Goal: Information Seeking & Learning: Learn about a topic

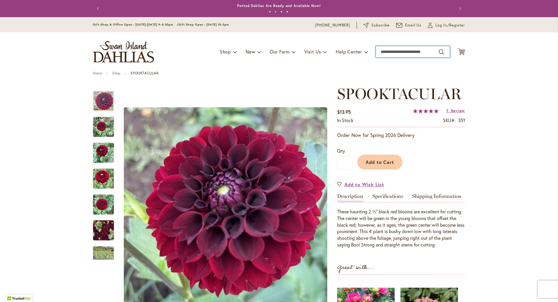
click at [394, 51] on input "Search" at bounding box center [413, 52] width 74 height 12
type input "*******"
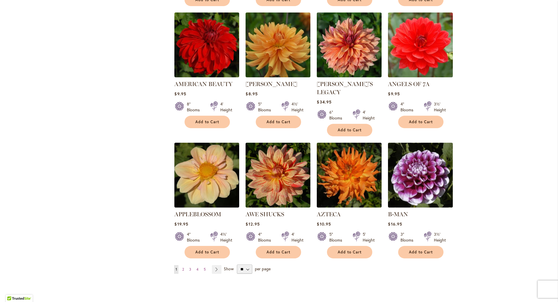
scroll to position [471, 0]
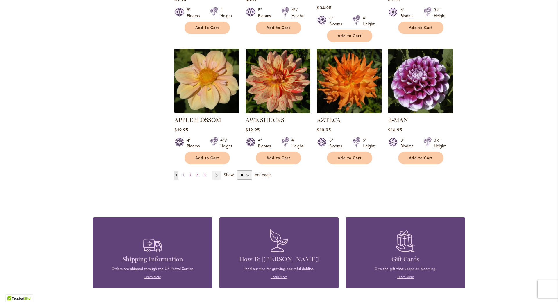
click at [183, 173] on span "2" at bounding box center [183, 175] width 2 height 4
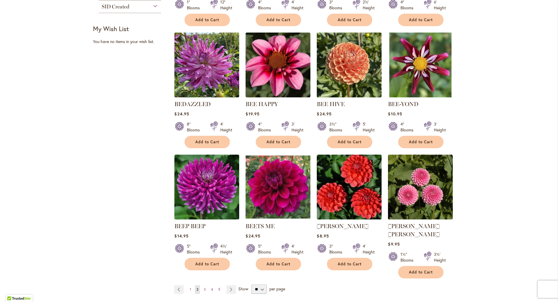
scroll to position [419, 0]
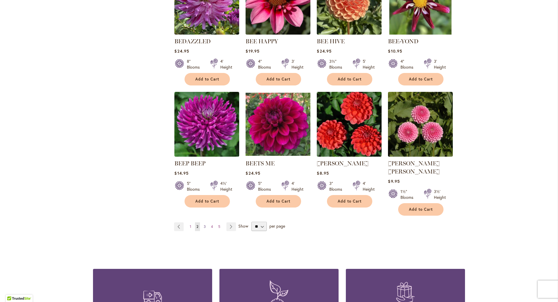
click at [205, 224] on span "3" at bounding box center [205, 226] width 2 height 4
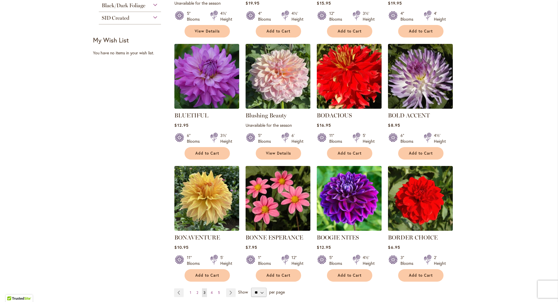
scroll to position [408, 0]
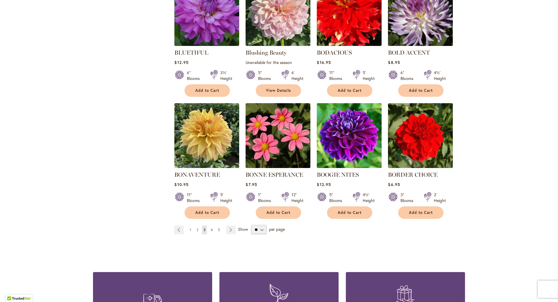
click at [212, 229] on span "4" at bounding box center [212, 230] width 2 height 4
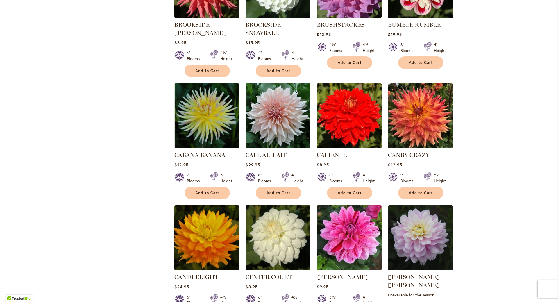
scroll to position [377, 0]
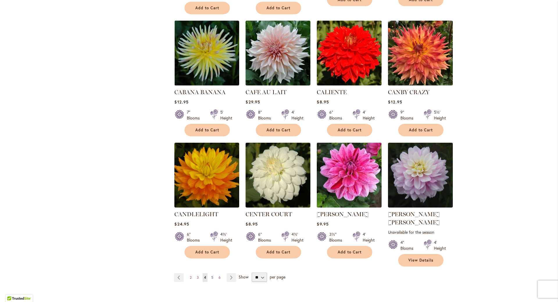
click at [213, 275] on span "5" at bounding box center [212, 277] width 2 height 4
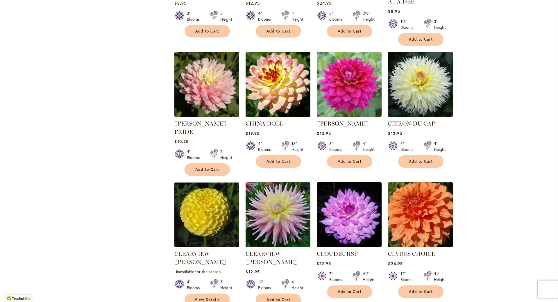
scroll to position [408, 0]
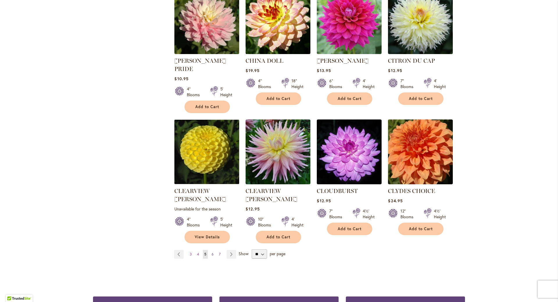
click at [212, 252] on span "6" at bounding box center [213, 254] width 2 height 4
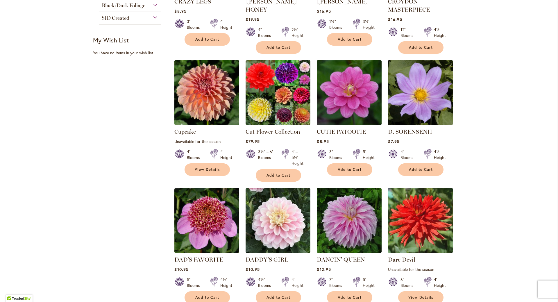
scroll to position [408, 0]
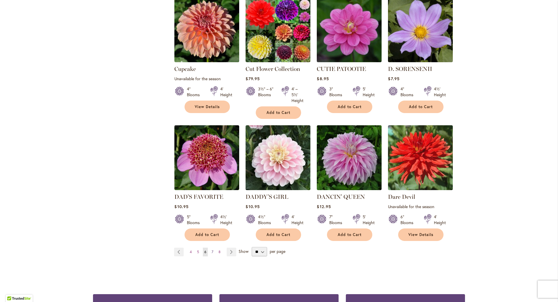
click at [213, 250] on span "7" at bounding box center [213, 252] width 2 height 4
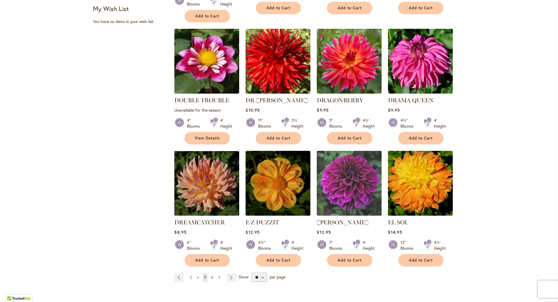
scroll to position [408, 0]
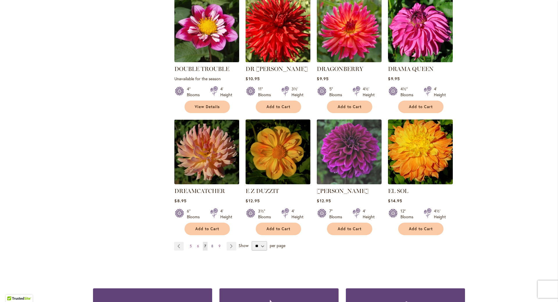
click at [212, 244] on span "8" at bounding box center [212, 246] width 2 height 4
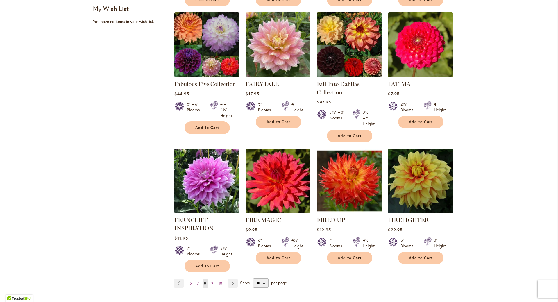
scroll to position [471, 0]
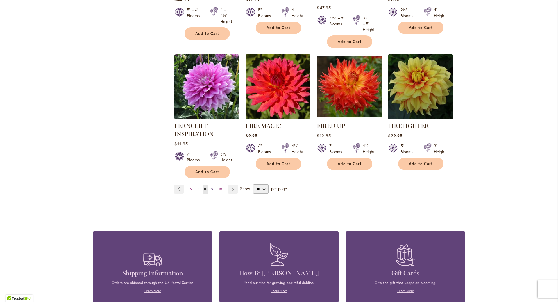
click at [212, 190] on span "9" at bounding box center [212, 189] width 2 height 4
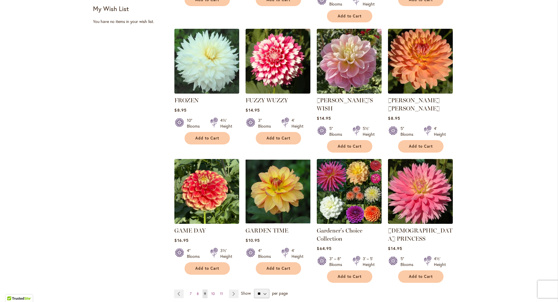
scroll to position [439, 0]
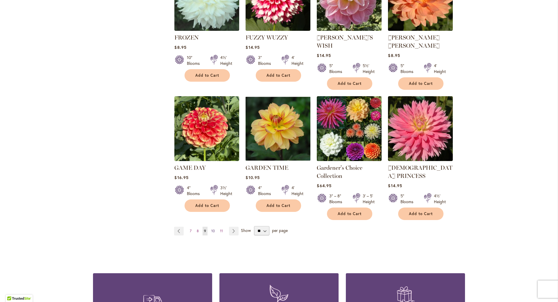
click at [212, 229] on span "10" at bounding box center [212, 231] width 3 height 4
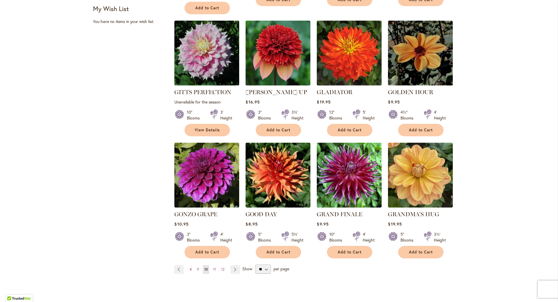
scroll to position [471, 0]
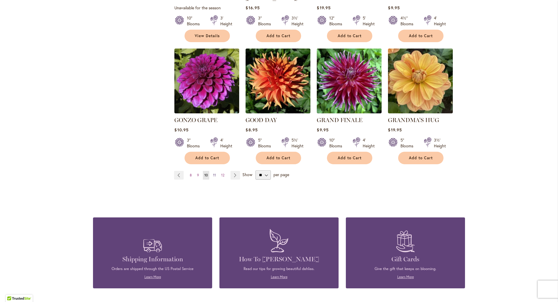
click at [215, 173] on span "11" at bounding box center [214, 175] width 3 height 4
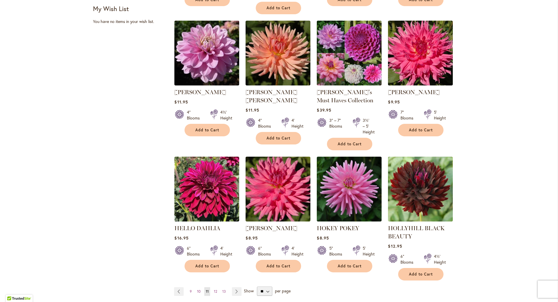
scroll to position [439, 0]
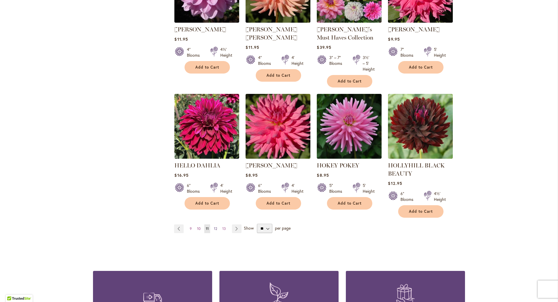
click at [214, 229] on span "12" at bounding box center [215, 228] width 3 height 4
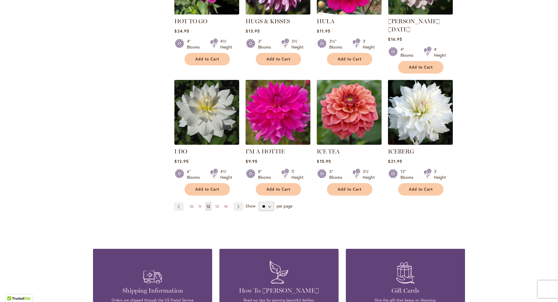
scroll to position [471, 0]
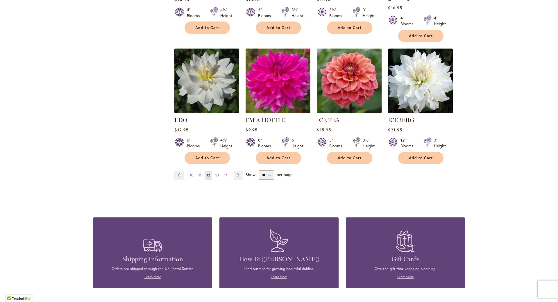
click at [217, 173] on span "13" at bounding box center [216, 175] width 3 height 4
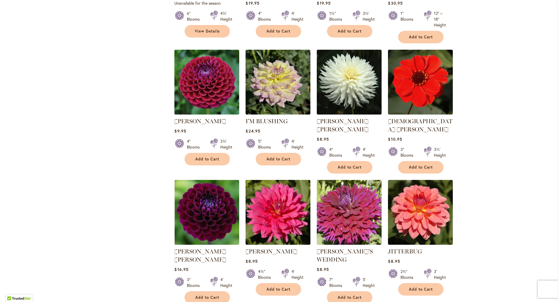
scroll to position [408, 0]
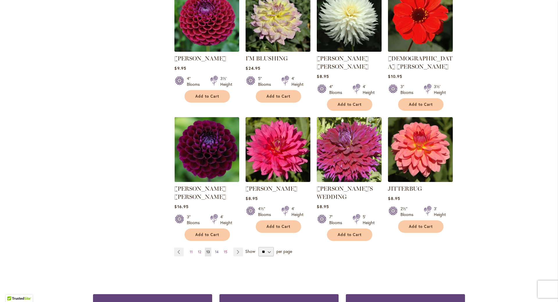
click at [217, 250] on span "14" at bounding box center [216, 252] width 3 height 4
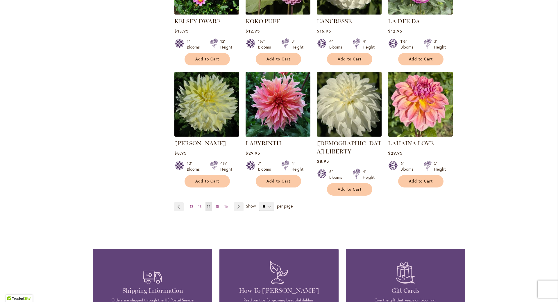
scroll to position [471, 0]
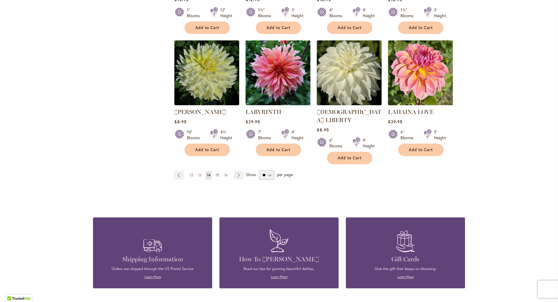
click at [219, 173] on span "15" at bounding box center [217, 175] width 3 height 4
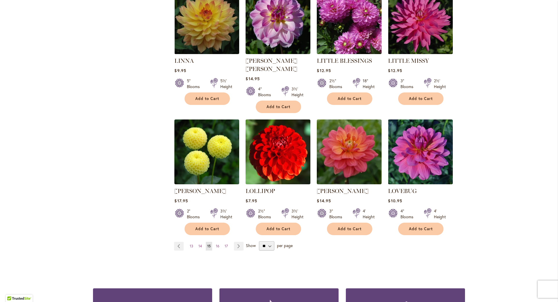
scroll to position [502, 0]
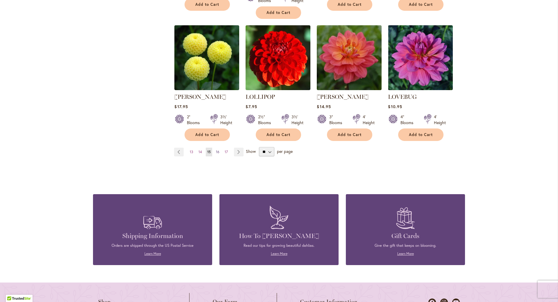
click at [217, 150] on span "16" at bounding box center [217, 152] width 3 height 4
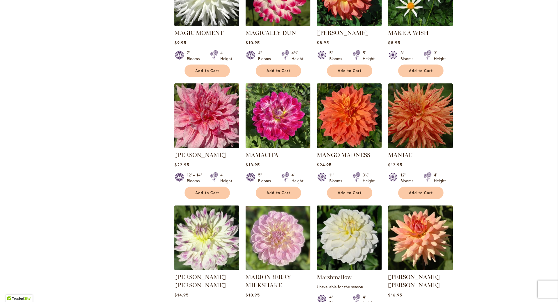
scroll to position [251, 0]
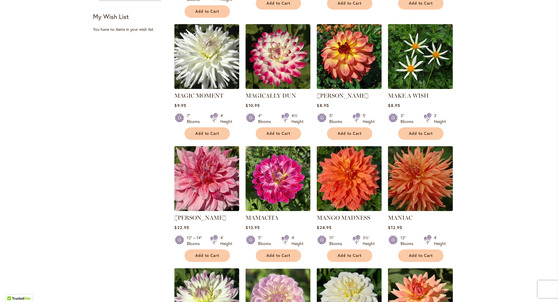
click at [337, 187] on img at bounding box center [349, 179] width 68 height 68
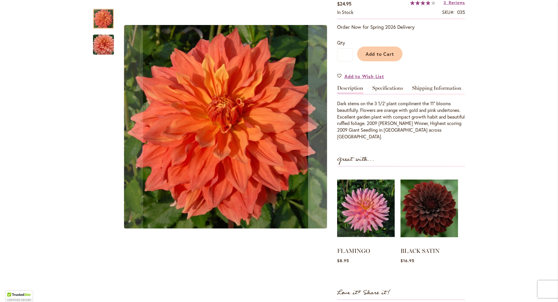
scroll to position [157, 0]
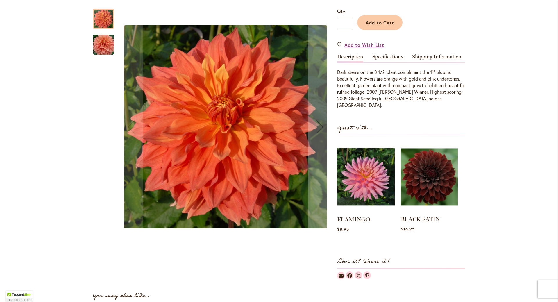
click at [436, 174] on img at bounding box center [429, 176] width 57 height 71
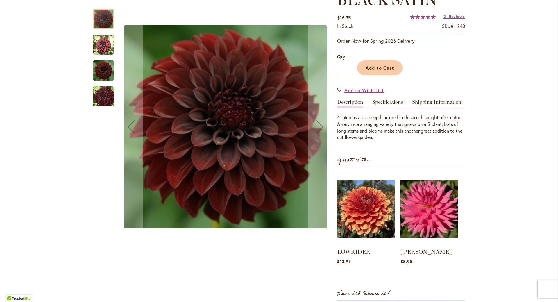
scroll to position [31, 0]
